Goal: Task Accomplishment & Management: Use online tool/utility

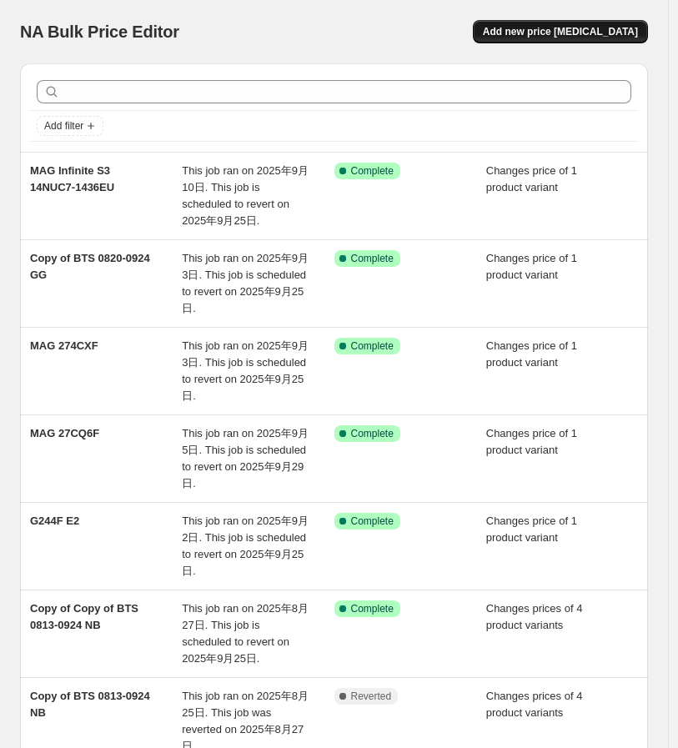
click at [544, 36] on span "Add new price [MEDICAL_DATA]" at bounding box center [560, 31] width 155 height 13
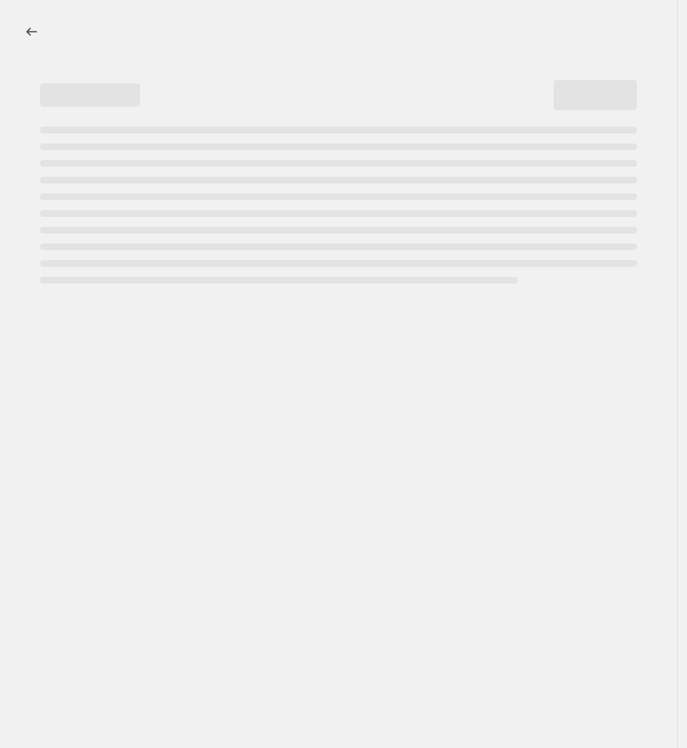
select select "percentage"
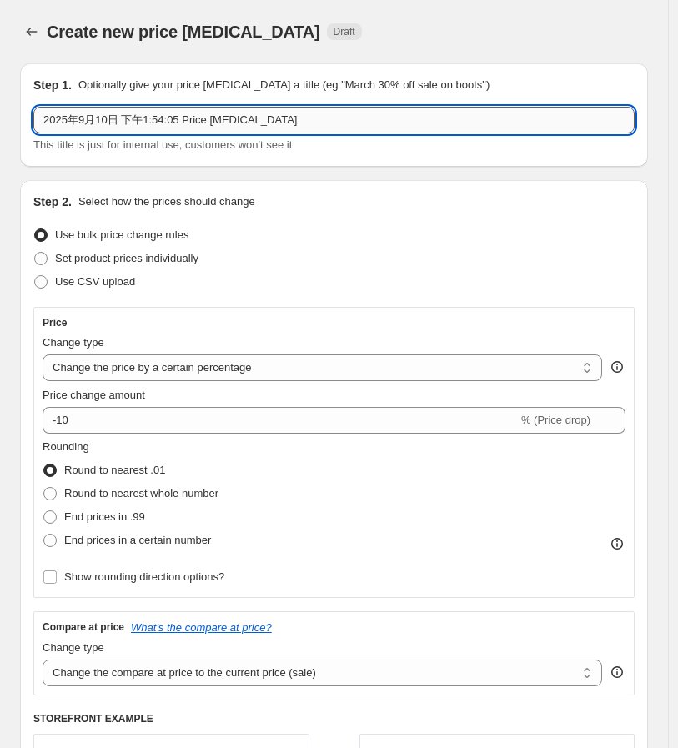
click at [111, 121] on input "2025年9月10日 下午1:54:05 Price [MEDICAL_DATA]" at bounding box center [333, 120] width 601 height 27
paste input "G255PF E2"
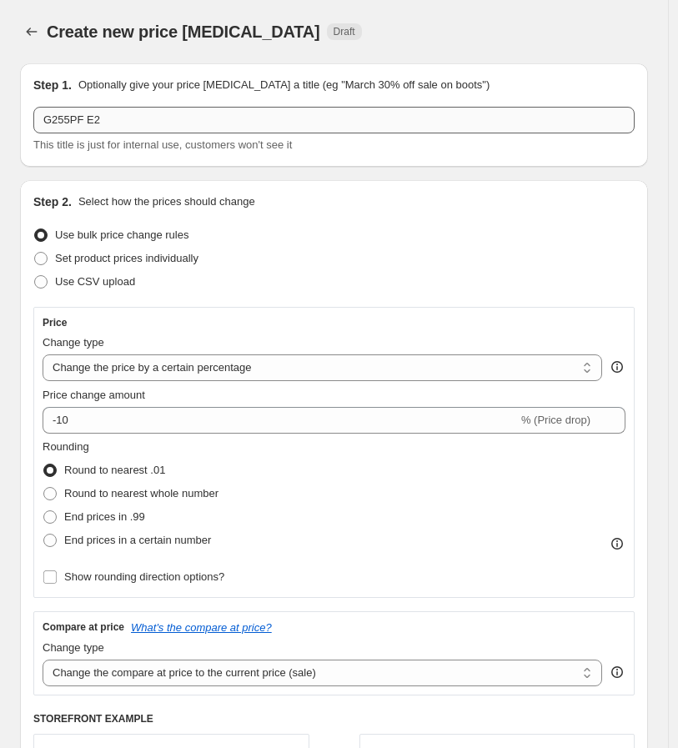
drag, startPoint x: 156, startPoint y: 104, endPoint x: 171, endPoint y: 119, distance: 21.2
click at [159, 107] on div "Step 1. Optionally give your price [MEDICAL_DATA] a title (eg "March 30% off sa…" at bounding box center [333, 115] width 601 height 77
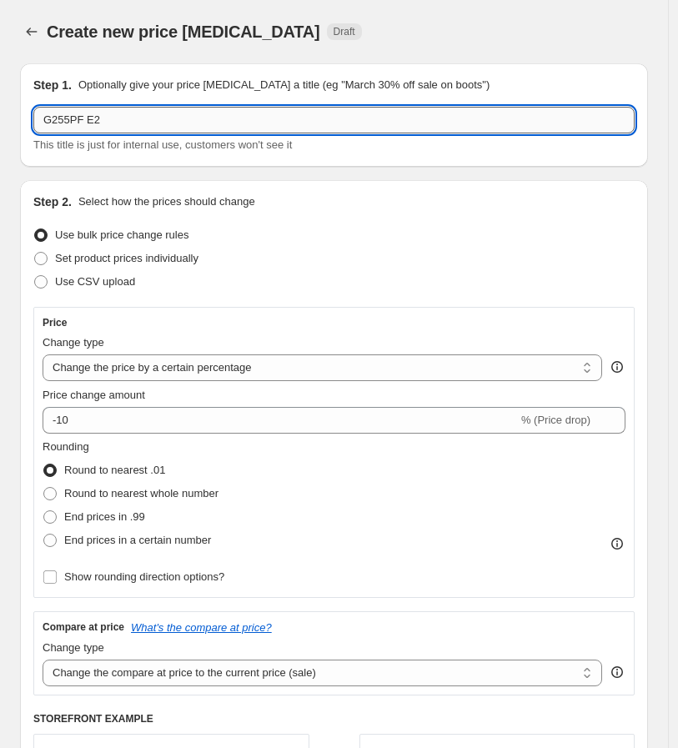
click at [171, 119] on input "G255PF E2" at bounding box center [333, 120] width 601 height 27
paste input "G272QPF E2"
drag, startPoint x: 98, startPoint y: 121, endPoint x: -37, endPoint y: 120, distance: 134.3
click at [0, 120] on html "Home Settings Plans Skip to content Create new price [MEDICAL_DATA]. This page …" at bounding box center [339, 374] width 678 height 748
click at [97, 127] on input "G255PF E2 & G272QPF E2" at bounding box center [333, 120] width 601 height 27
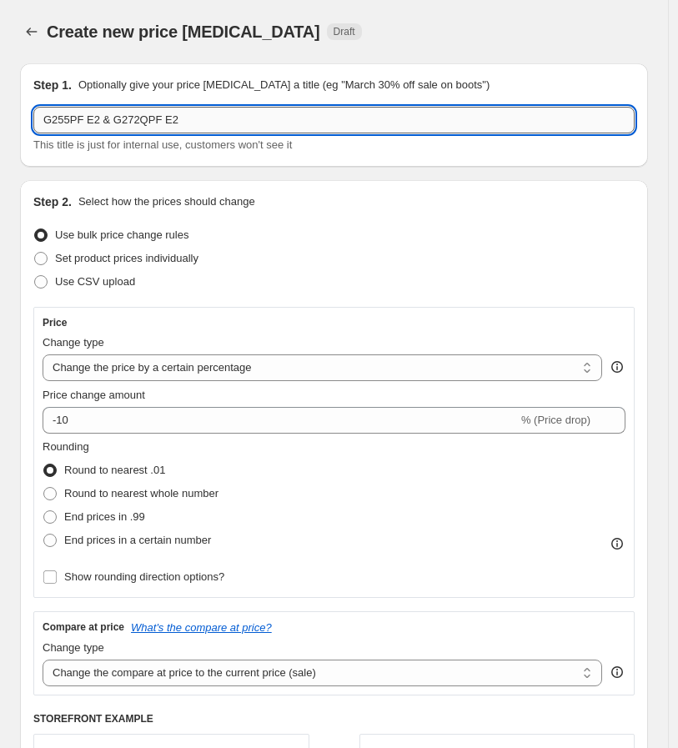
drag, startPoint x: 130, startPoint y: 121, endPoint x: 260, endPoint y: 128, distance: 130.4
click at [260, 128] on input "G255PF E2 & G272QPF E2" at bounding box center [333, 120] width 601 height 27
type input "G255PF E2"
click at [68, 287] on span "Use CSV upload" at bounding box center [95, 281] width 80 height 13
click at [35, 276] on input "Use CSV upload" at bounding box center [34, 275] width 1 height 1
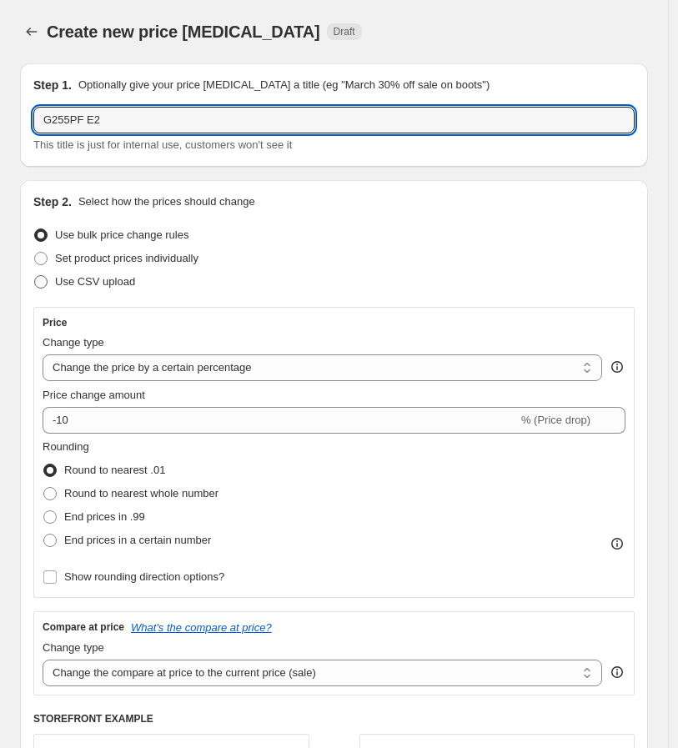
radio input "true"
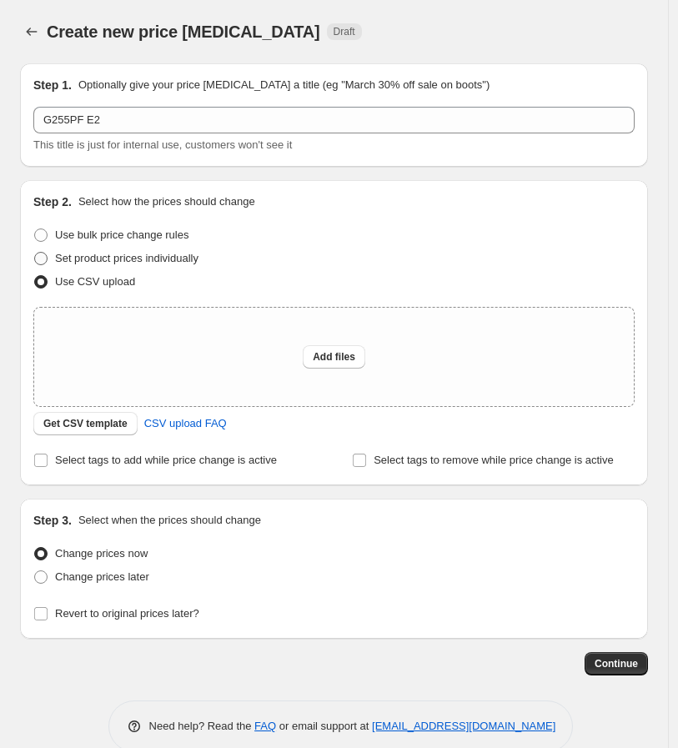
click at [153, 257] on span "Set product prices individually" at bounding box center [126, 258] width 143 height 13
click at [35, 253] on input "Set product prices individually" at bounding box center [34, 252] width 1 height 1
radio input "true"
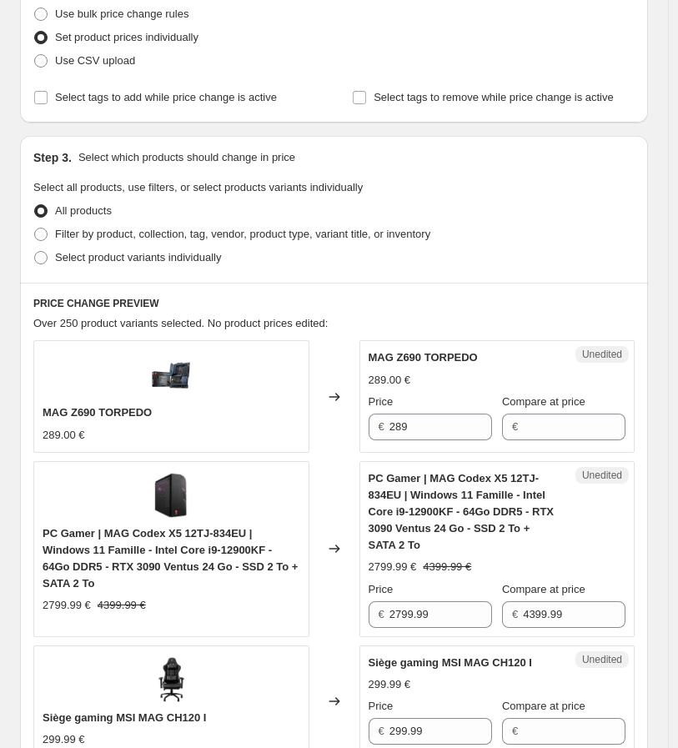
scroll to position [278, 0]
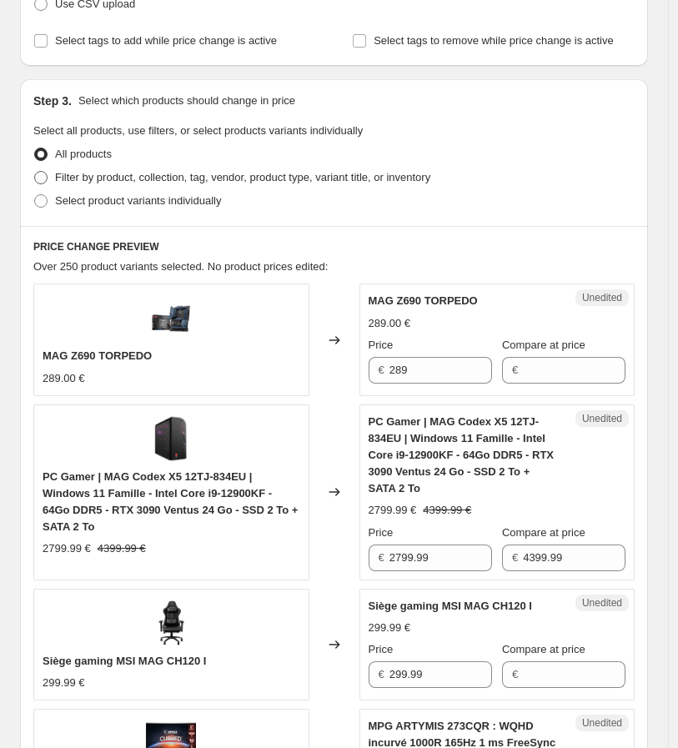
click at [76, 184] on span "Filter by product, collection, tag, vendor, product type, variant title, or inv…" at bounding box center [242, 177] width 375 height 17
click at [35, 172] on input "Filter by product, collection, tag, vendor, product type, variant title, or inv…" at bounding box center [34, 171] width 1 height 1
radio input "true"
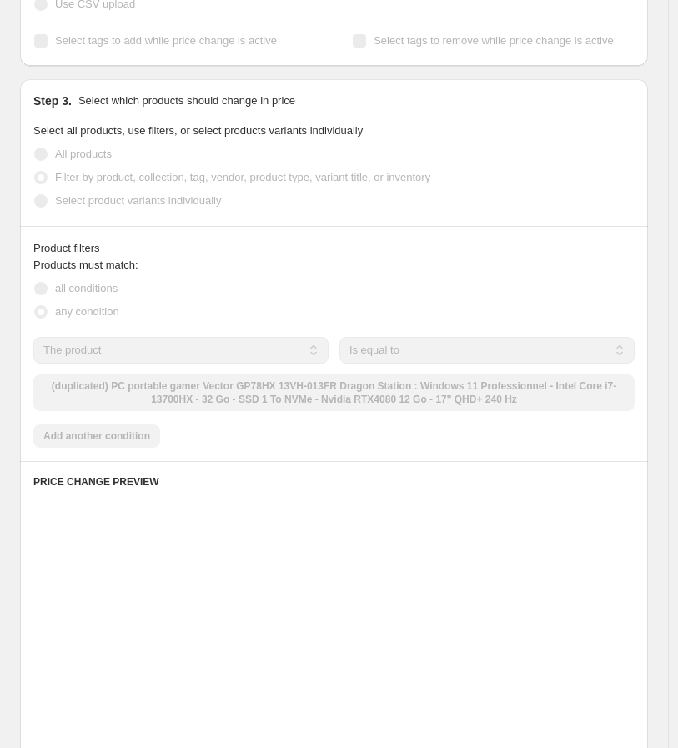
click at [137, 199] on span "Select product variants individually" at bounding box center [138, 200] width 166 height 13
click at [35, 195] on input "Select product variants individually" at bounding box center [34, 194] width 1 height 1
radio input "true"
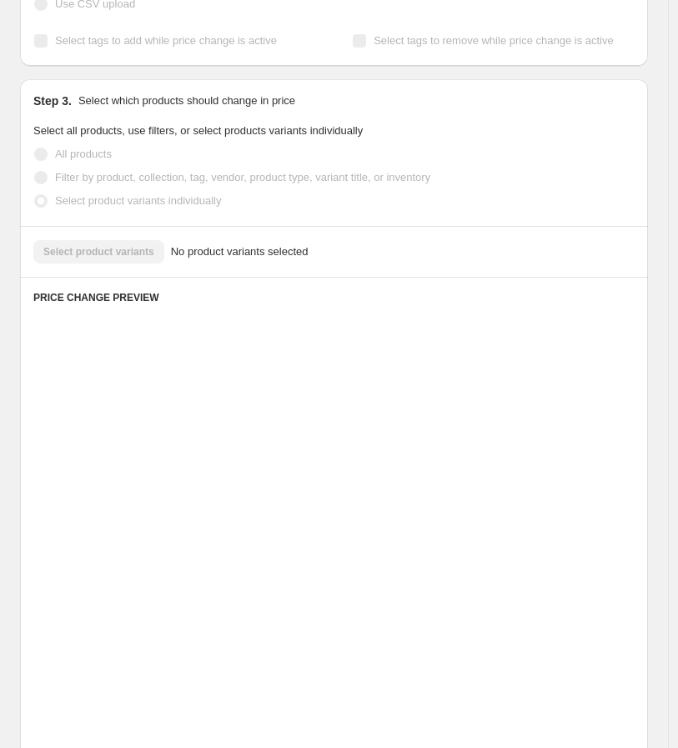
click at [117, 203] on span "Select product variants individually" at bounding box center [138, 200] width 166 height 13
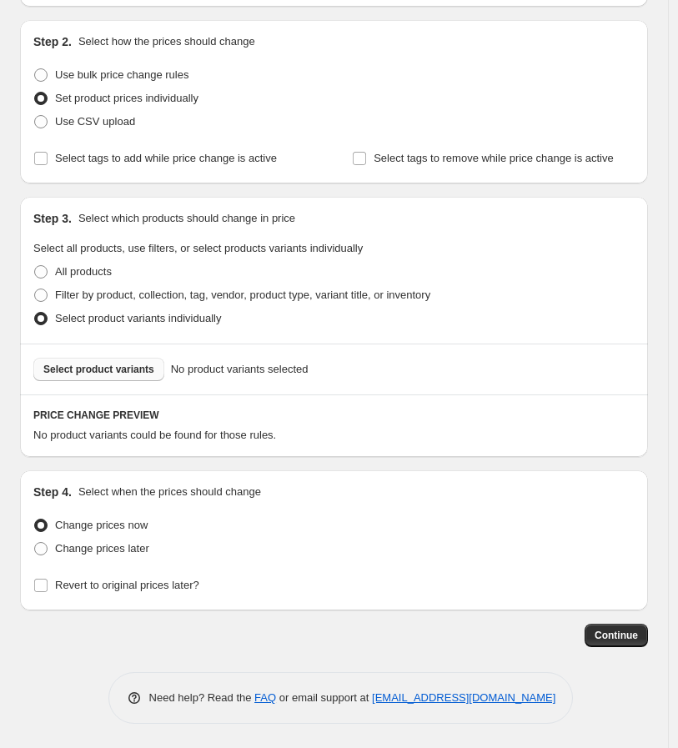
click at [94, 366] on span "Select product variants" at bounding box center [98, 369] width 111 height 13
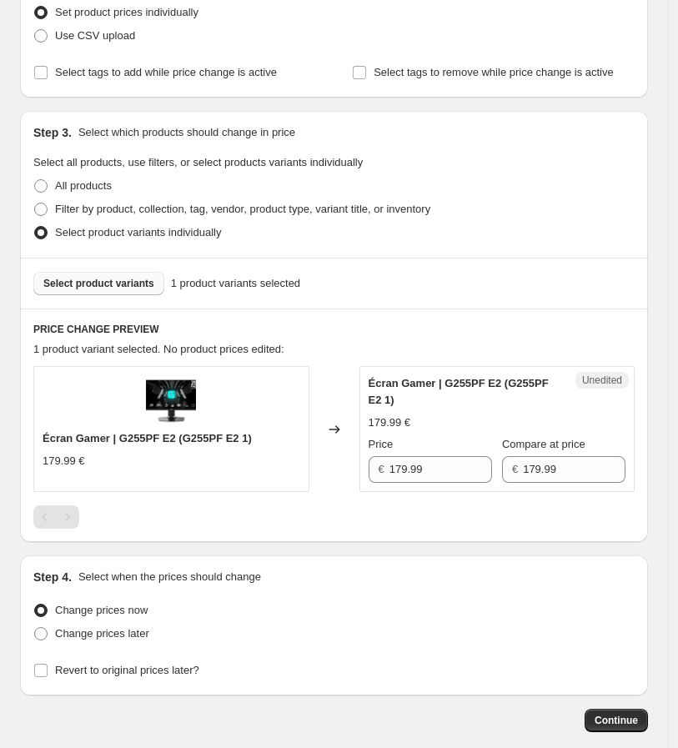
scroll to position [253, 0]
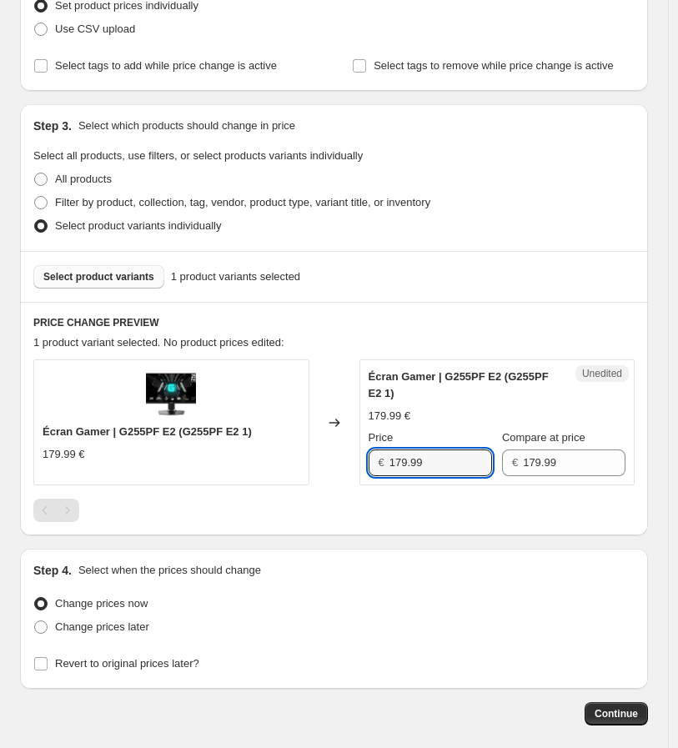
drag, startPoint x: 473, startPoint y: 465, endPoint x: 342, endPoint y: 461, distance: 131.0
click at [342, 461] on div "Écran Gamer | G255PF E2 (G255PF E2 1) 179.99 € Changed to Unedited Écran Gamer …" at bounding box center [333, 423] width 601 height 126
type input "139.99"
click at [139, 670] on span "Revert to original prices later?" at bounding box center [127, 663] width 144 height 13
click at [48, 670] on input "Revert to original prices later?" at bounding box center [40, 663] width 13 height 13
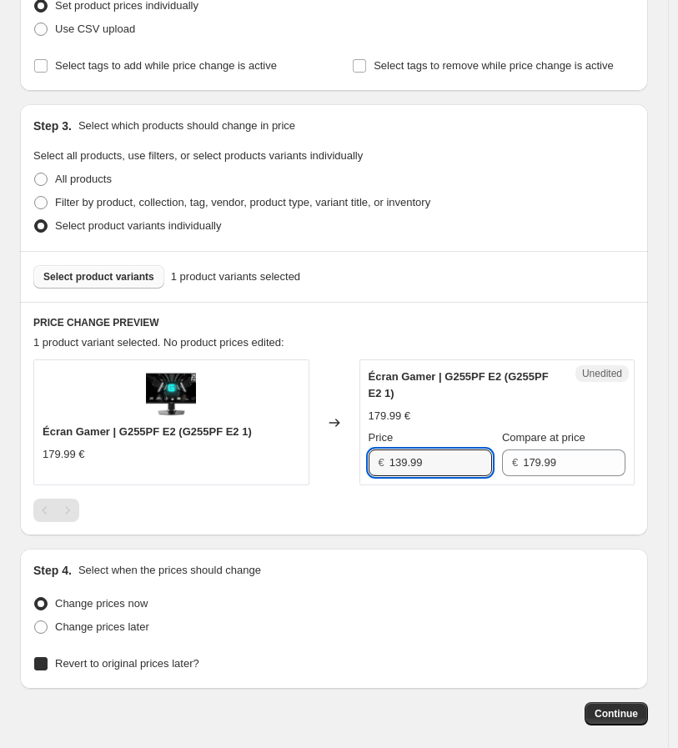
checkbox input "true"
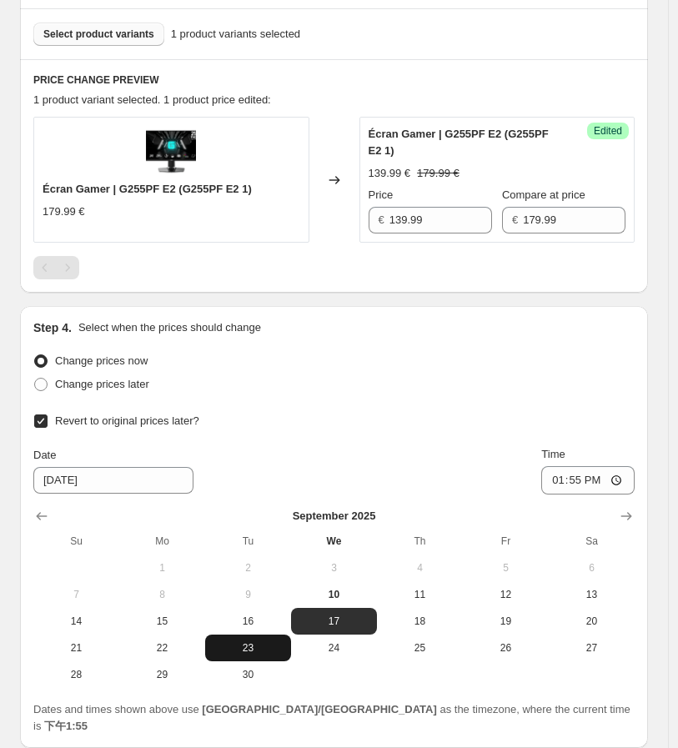
scroll to position [531, 0]
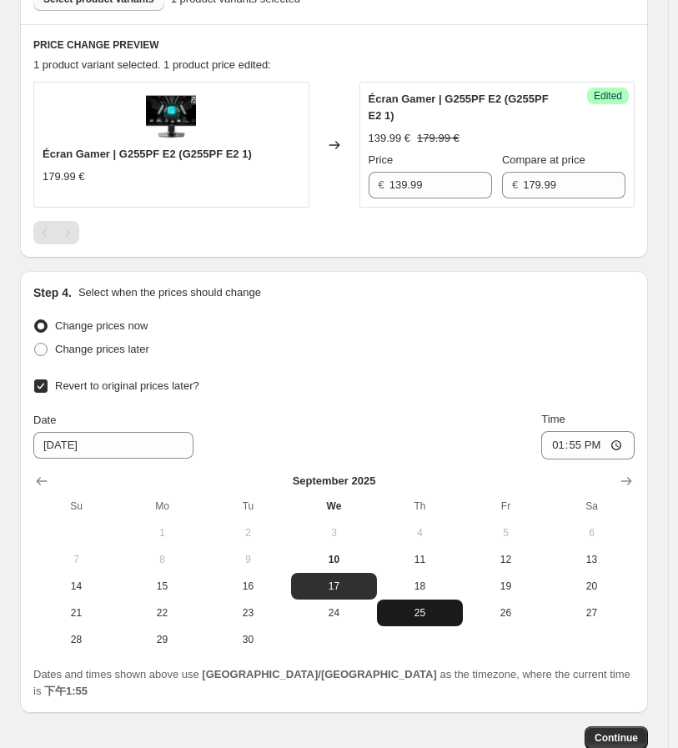
click at [455, 622] on button "25" at bounding box center [420, 613] width 86 height 27
type input "[DATE]"
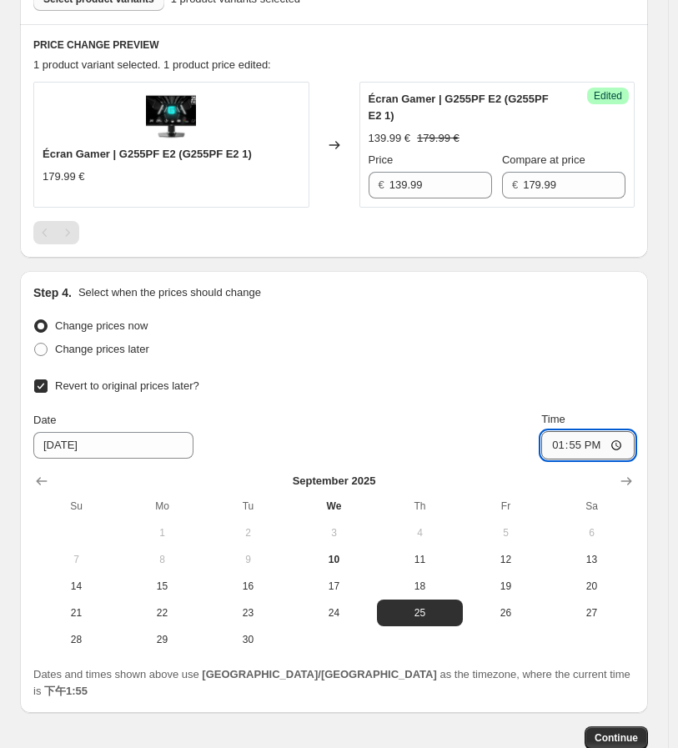
click at [623, 446] on input "13:55" at bounding box center [587, 445] width 93 height 28
type input "06:01"
click at [631, 338] on div "Change prices later" at bounding box center [333, 349] width 601 height 23
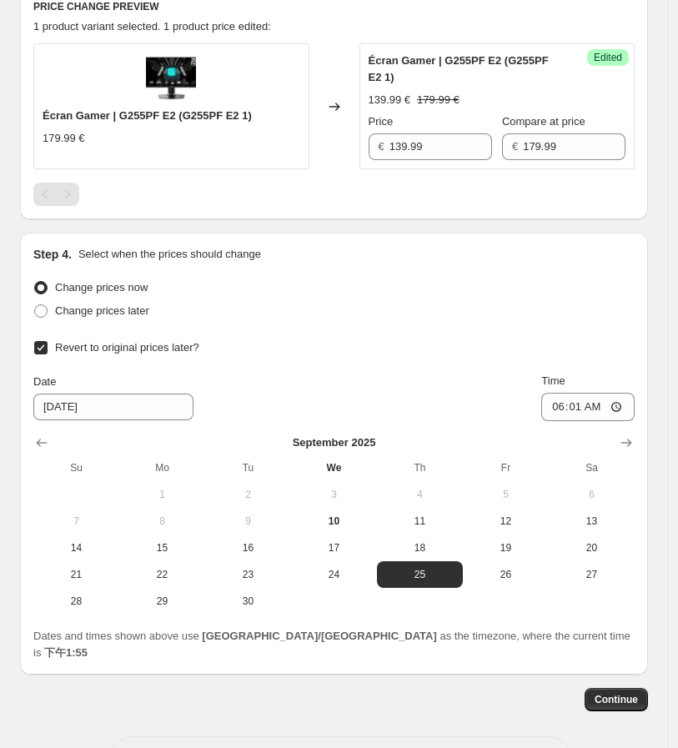
scroll to position [616, 0]
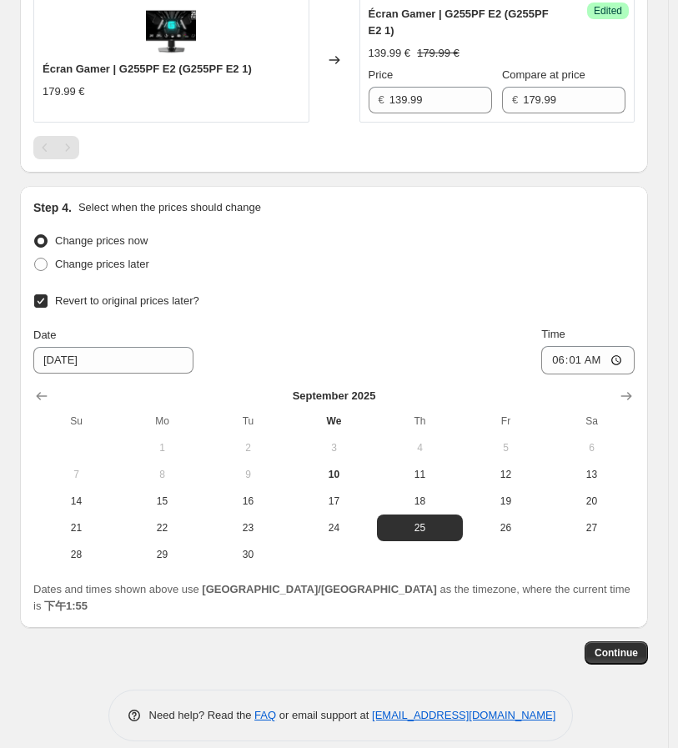
click at [616, 622] on div "Step 1. Optionally give your price [MEDICAL_DATA] a title (eg "March 30% off sa…" at bounding box center [328, 49] width 642 height 1231
click at [618, 647] on span "Continue" at bounding box center [616, 653] width 43 height 13
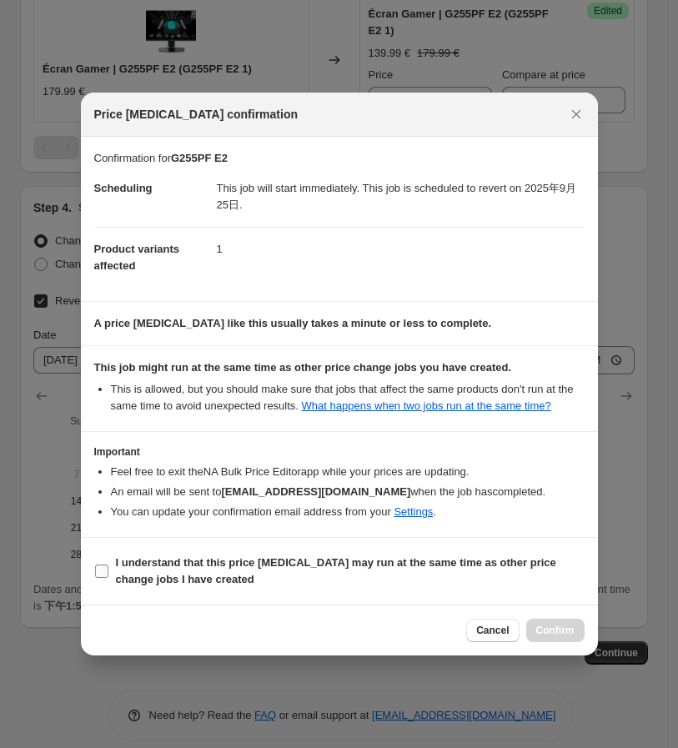
click at [177, 572] on b "I understand that this price [MEDICAL_DATA] may run at the same time as other p…" at bounding box center [336, 570] width 440 height 29
click at [108, 572] on input "I understand that this price [MEDICAL_DATA] may run at the same time as other p…" at bounding box center [101, 571] width 13 height 13
checkbox input "true"
click at [573, 637] on span "Confirm" at bounding box center [555, 630] width 38 height 13
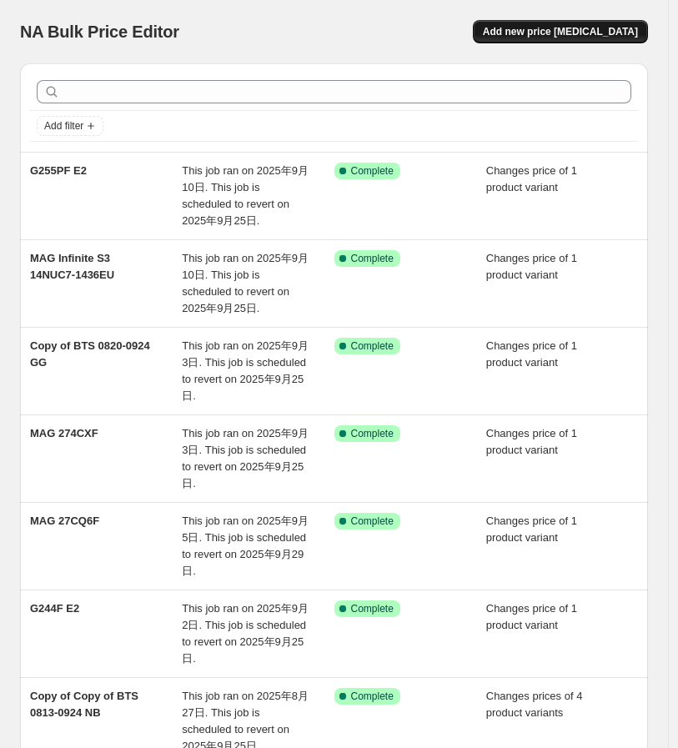
click at [565, 32] on span "Add new price [MEDICAL_DATA]" at bounding box center [560, 31] width 155 height 13
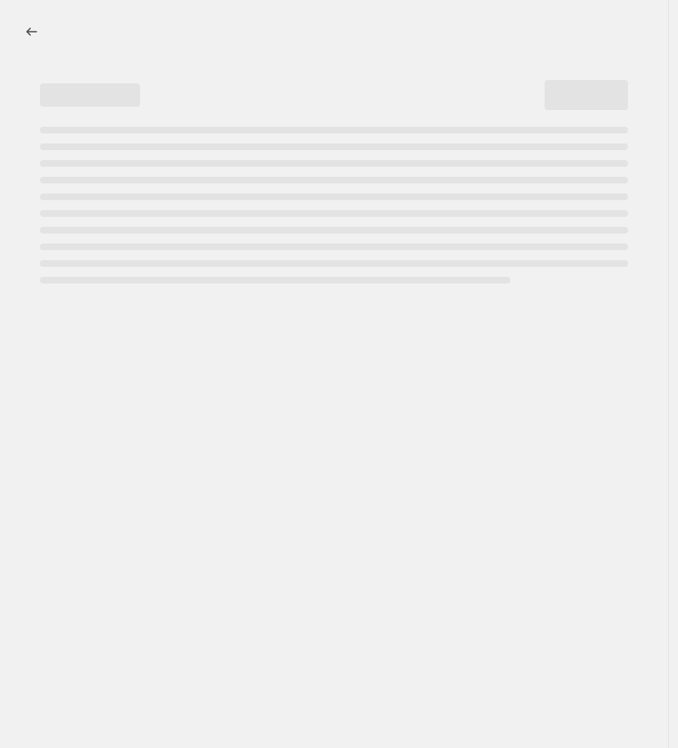
select select "percentage"
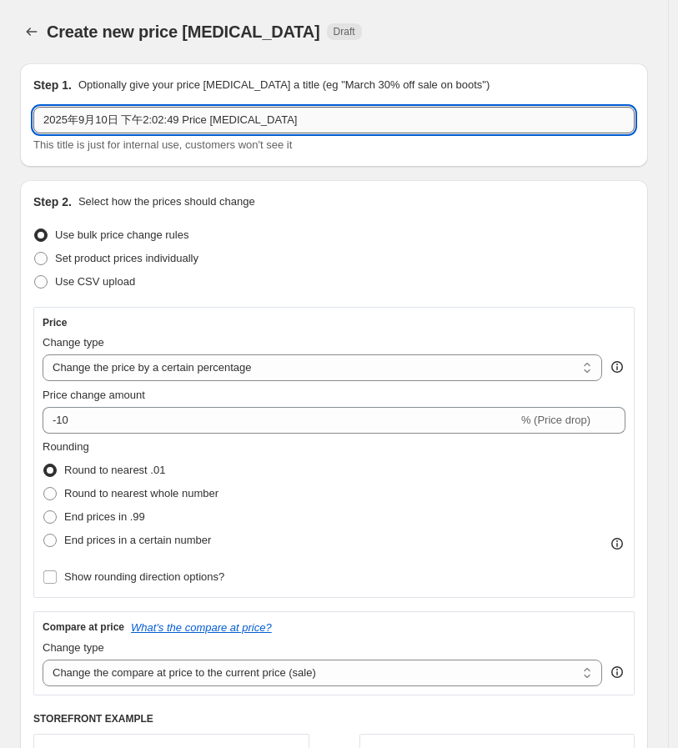
click at [113, 120] on input "2025年9月10日 下午2:02:49 Price change job" at bounding box center [333, 120] width 601 height 27
paste input "PRO MP341CQ"
type input "PRO MP341CQ"
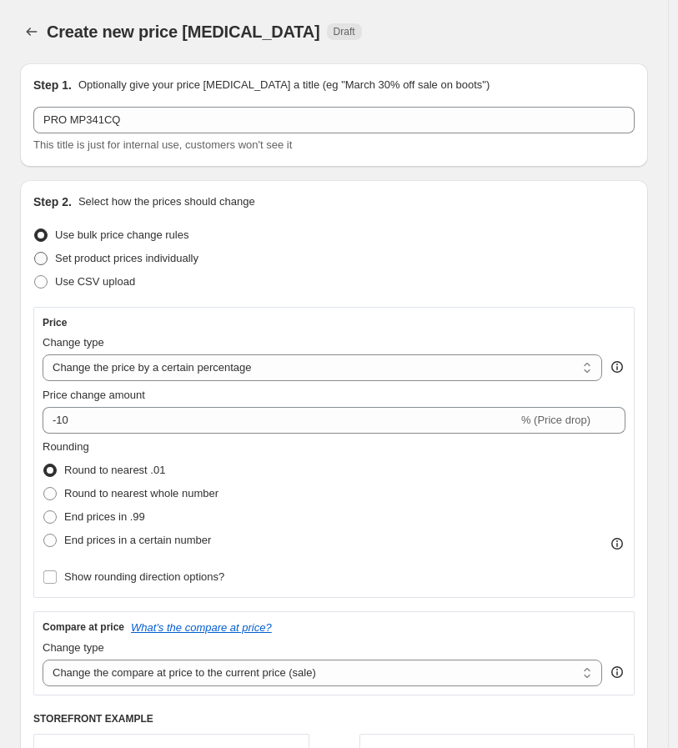
click at [135, 261] on span "Set product prices individually" at bounding box center [126, 258] width 143 height 13
click at [35, 253] on input "Set product prices individually" at bounding box center [34, 252] width 1 height 1
radio input "true"
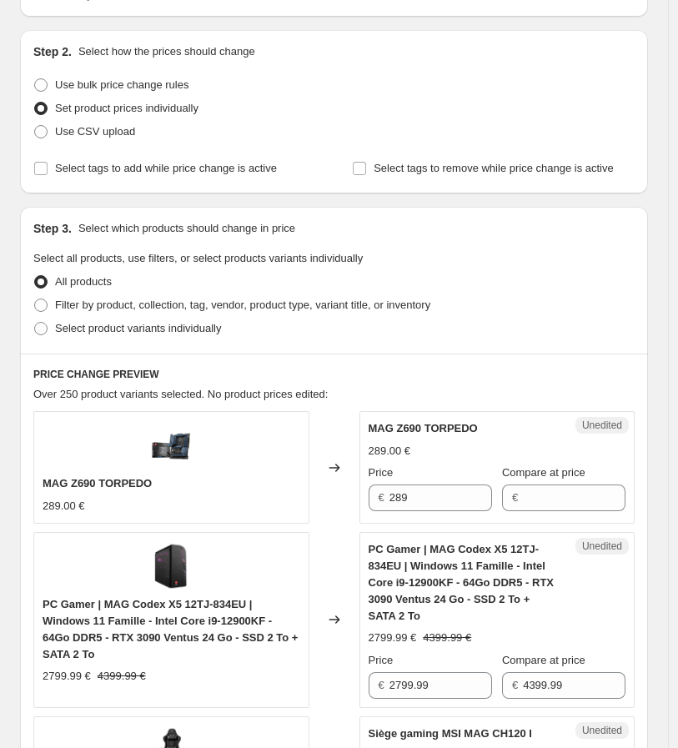
scroll to position [185, 0]
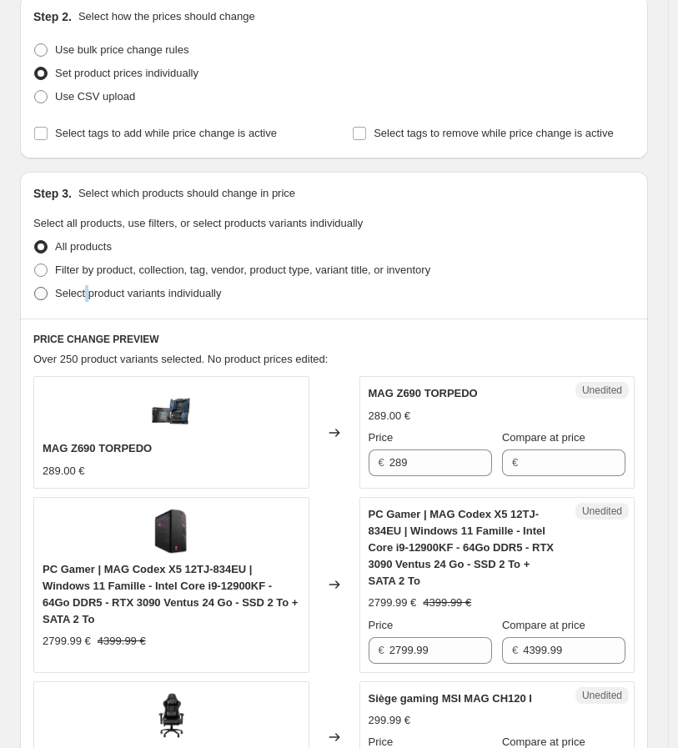
click at [89, 290] on span "Select product variants individually" at bounding box center [138, 293] width 166 height 13
click at [98, 295] on span "Select product variants individually" at bounding box center [138, 293] width 166 height 13
click at [35, 288] on input "Select product variants individually" at bounding box center [34, 287] width 1 height 1
radio input "true"
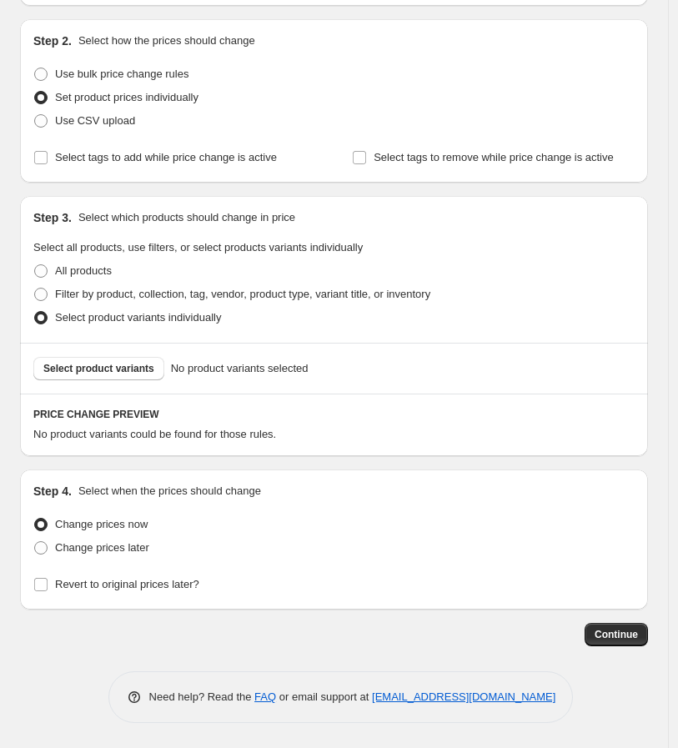
scroll to position [160, 0]
click at [134, 378] on button "Select product variants" at bounding box center [98, 369] width 131 height 23
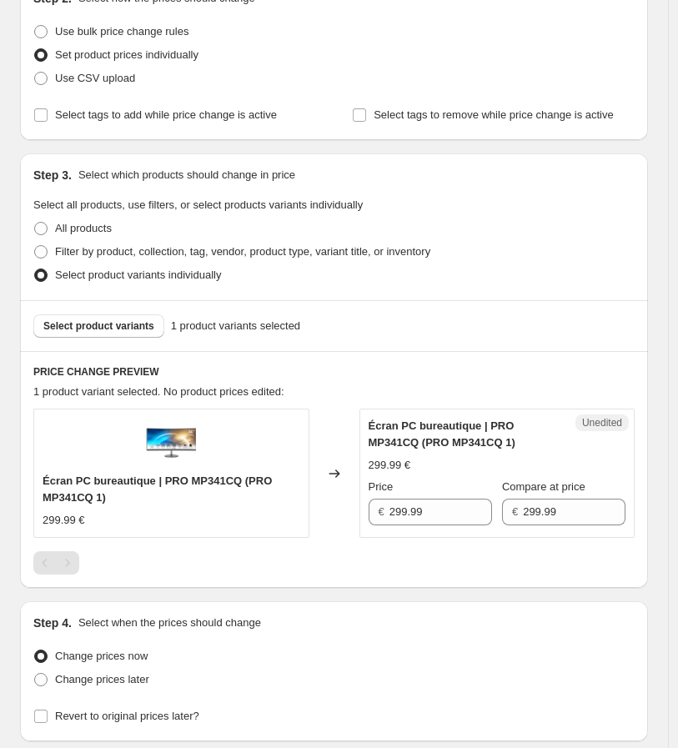
scroll to position [335, 0]
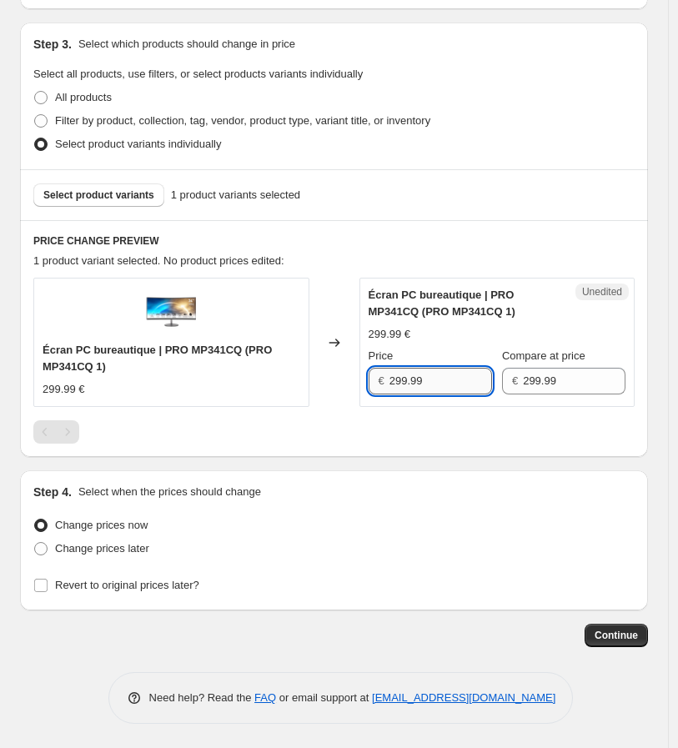
click at [404, 378] on input "299.99" at bounding box center [441, 381] width 103 height 27
click at [419, 377] on input "299.99" at bounding box center [441, 381] width 103 height 27
click at [411, 379] on input "299.99" at bounding box center [441, 381] width 103 height 27
type input "259.99"
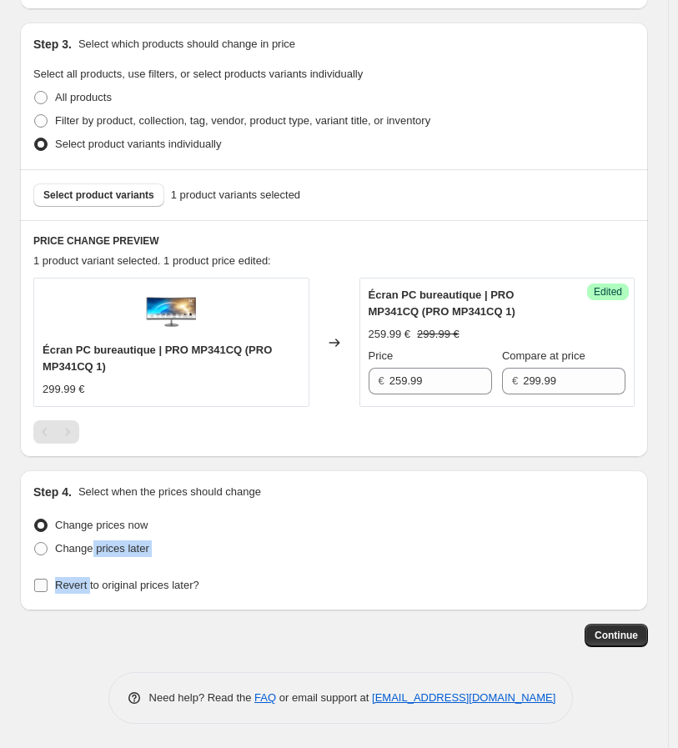
drag, startPoint x: 93, startPoint y: 544, endPoint x: 90, endPoint y: 595, distance: 51.0
click at [90, 595] on div "Change prices now Change prices later Revert to original prices later?" at bounding box center [333, 555] width 601 height 83
click at [90, 583] on span "Revert to original prices later?" at bounding box center [127, 585] width 144 height 13
click at [48, 583] on input "Revert to original prices later?" at bounding box center [40, 585] width 13 height 13
checkbox input "true"
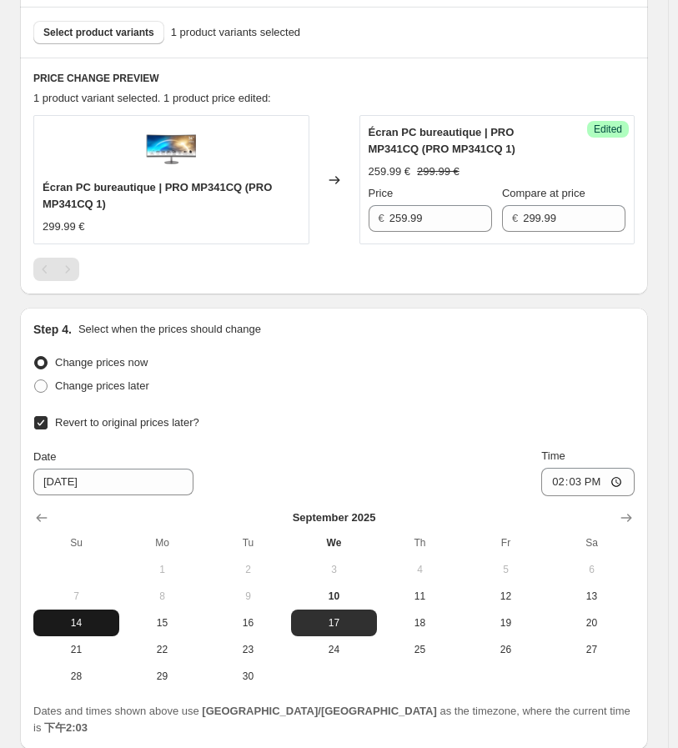
scroll to position [520, 0]
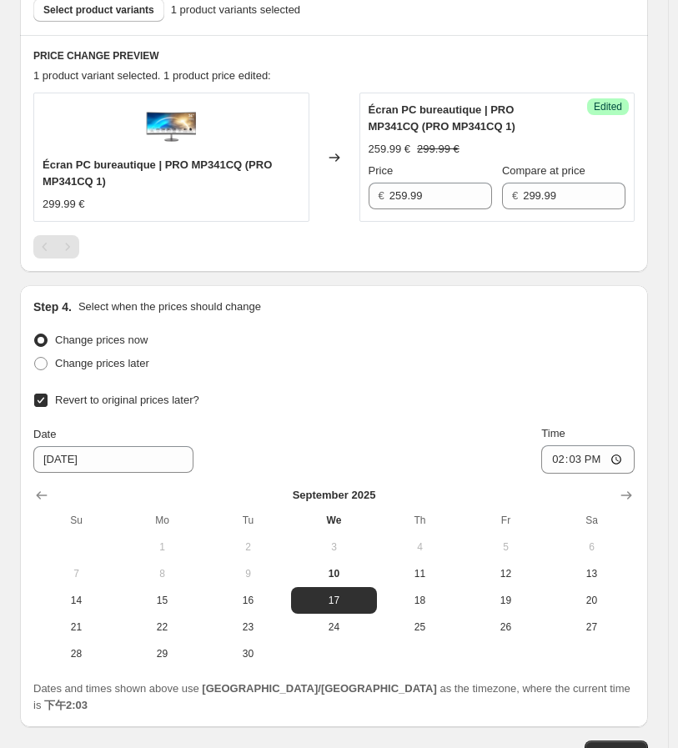
click at [280, 444] on div "Date 9/17/2025 Time 14:03" at bounding box center [333, 449] width 601 height 48
click at [171, 660] on button "29" at bounding box center [162, 654] width 86 height 27
type input "9/29/2025"
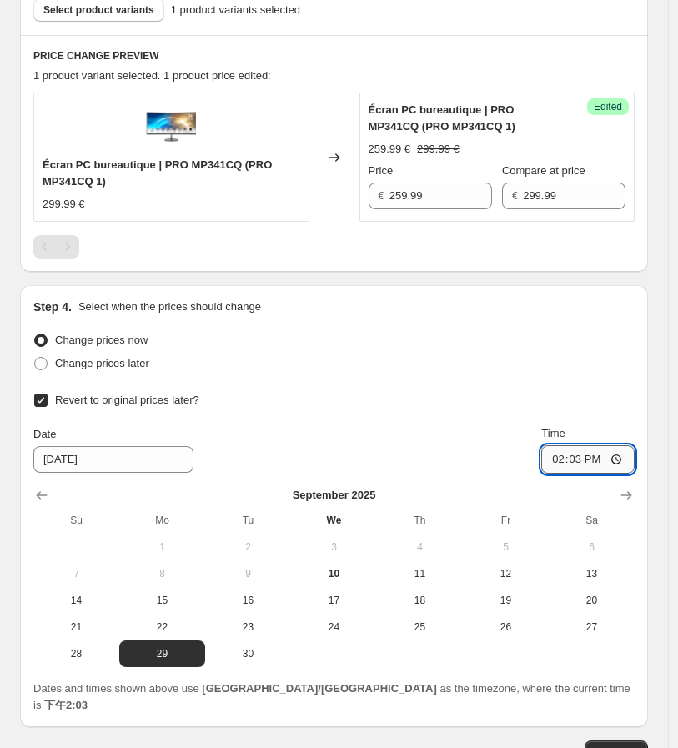
click at [630, 459] on input "14:03" at bounding box center [587, 459] width 93 height 28
type input "06:01"
click at [564, 341] on div "Change prices now" at bounding box center [333, 340] width 601 height 23
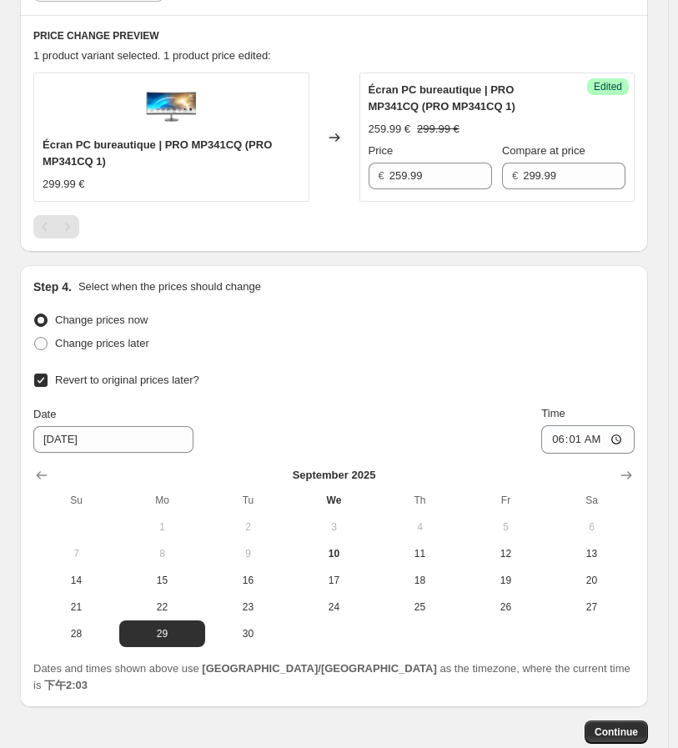
scroll to position [556, 0]
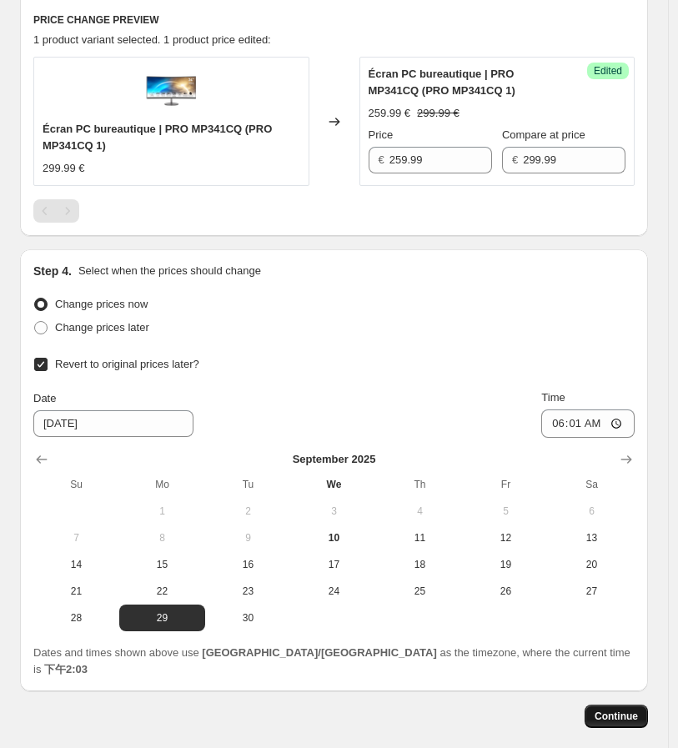
click at [637, 710] on span "Continue" at bounding box center [616, 716] width 43 height 13
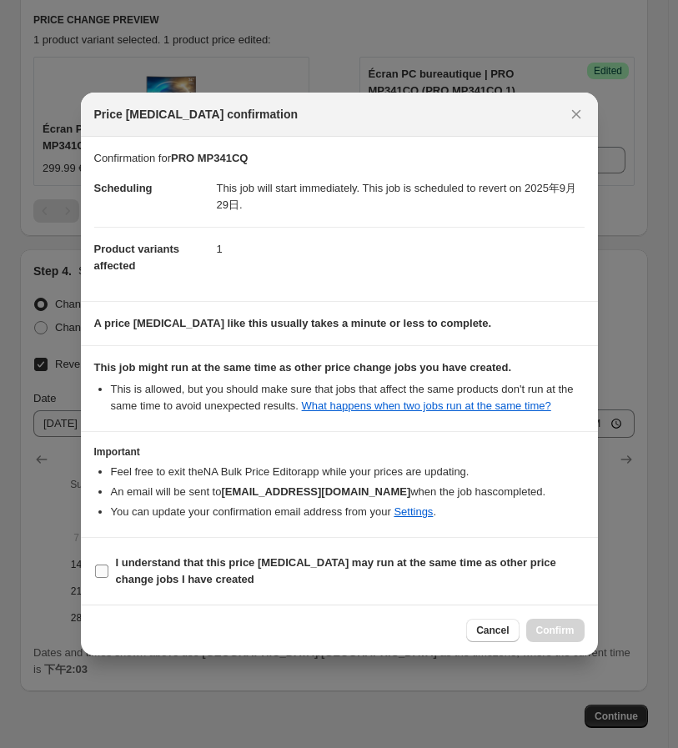
click at [133, 566] on b "I understand that this price [MEDICAL_DATA] may run at the same time as other p…" at bounding box center [336, 570] width 440 height 29
click at [108, 566] on input "I understand that this price [MEDICAL_DATA] may run at the same time as other p…" at bounding box center [101, 571] width 13 height 13
checkbox input "true"
click at [552, 627] on button "Confirm" at bounding box center [555, 630] width 58 height 23
